Goal: Check status

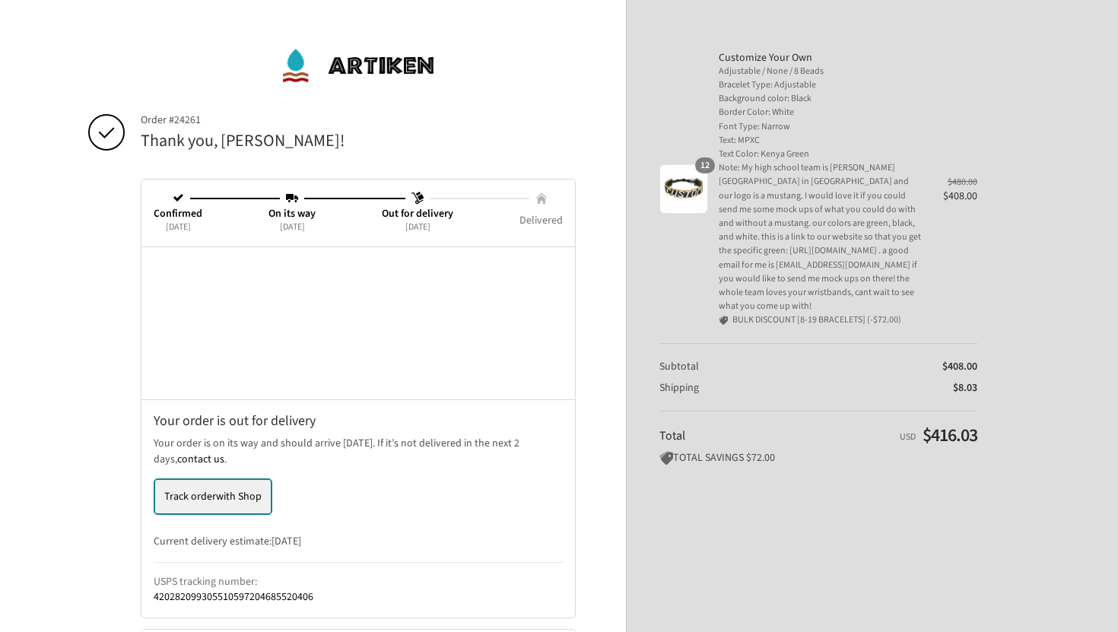
click at [234, 501] on span "with Shop" at bounding box center [239, 496] width 46 height 15
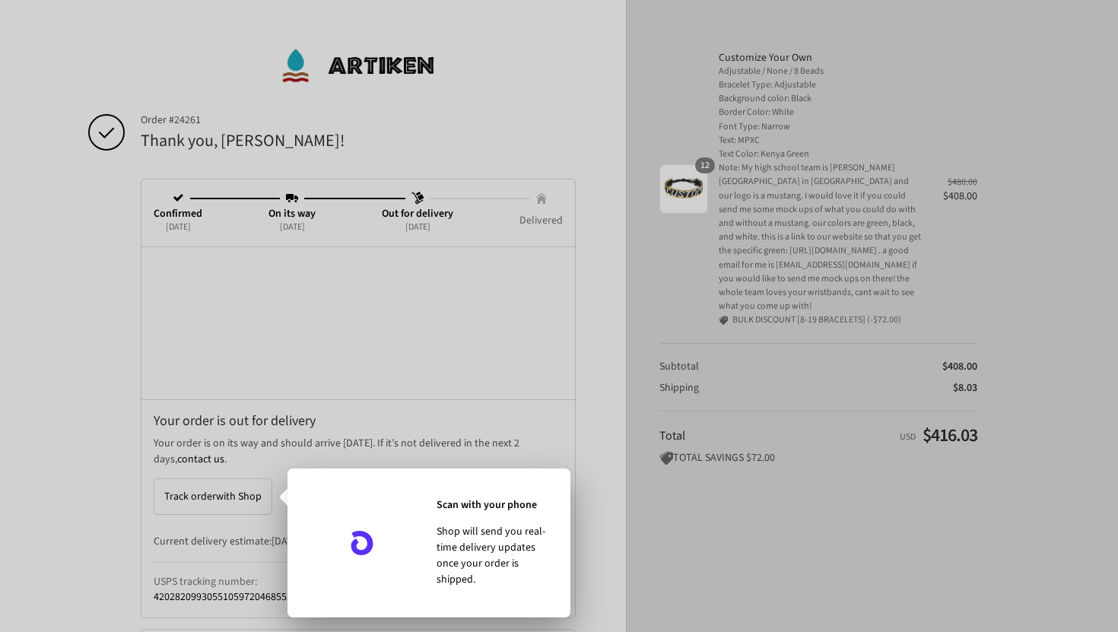
click at [185, 461] on div at bounding box center [559, 316] width 1118 height 632
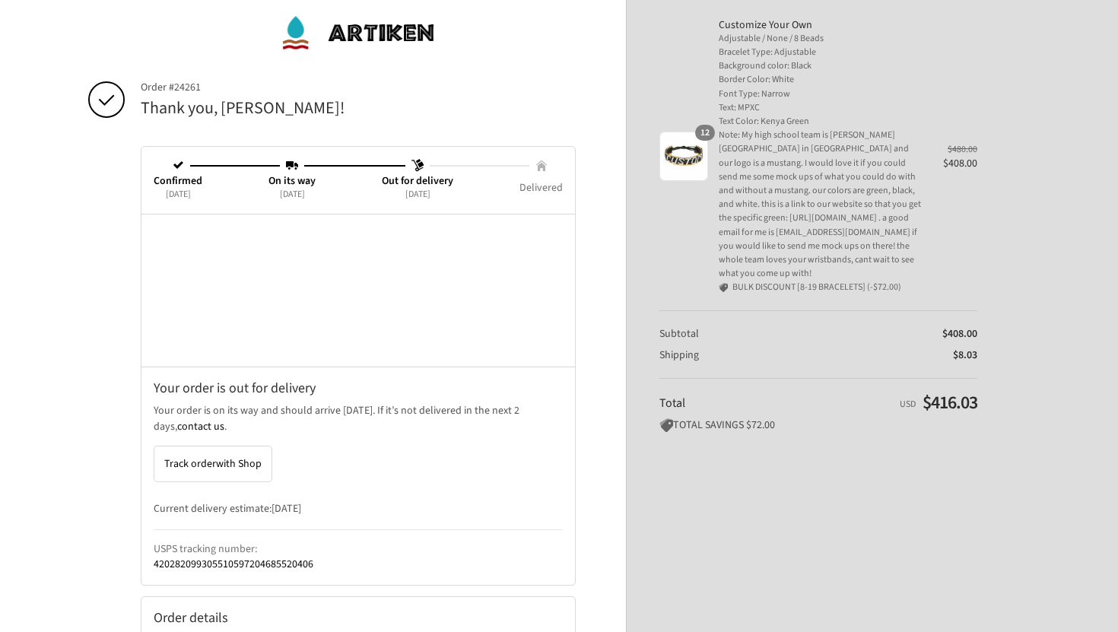
scroll to position [46, 0]
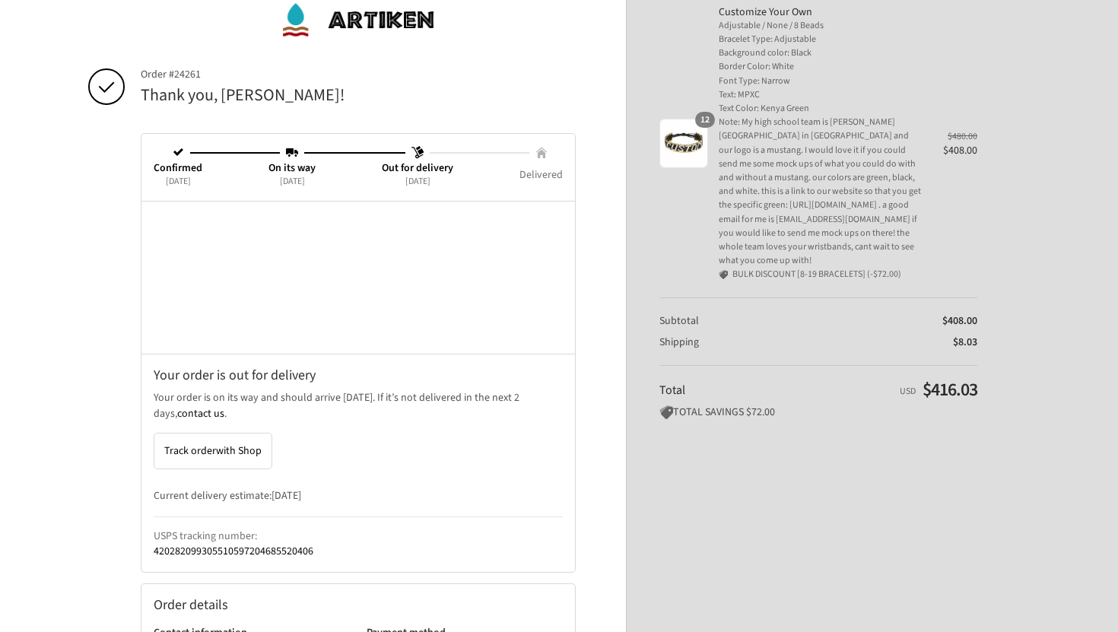
click at [224, 552] on link "420282099305510597204685520406" at bounding box center [234, 551] width 160 height 15
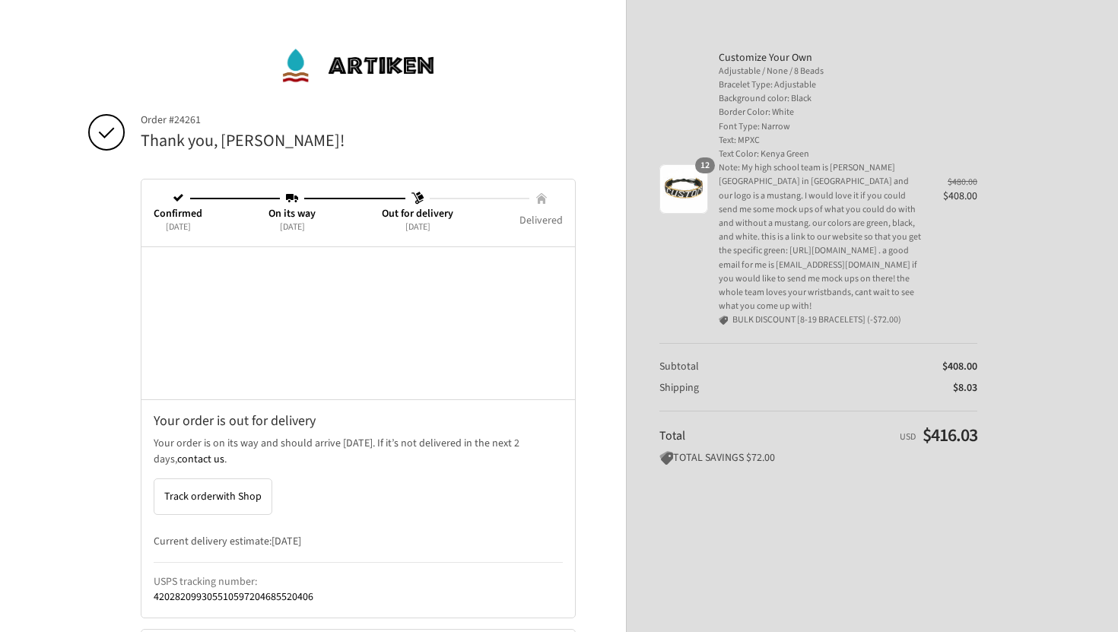
scroll to position [46, 0]
